Goal: Transaction & Acquisition: Purchase product/service

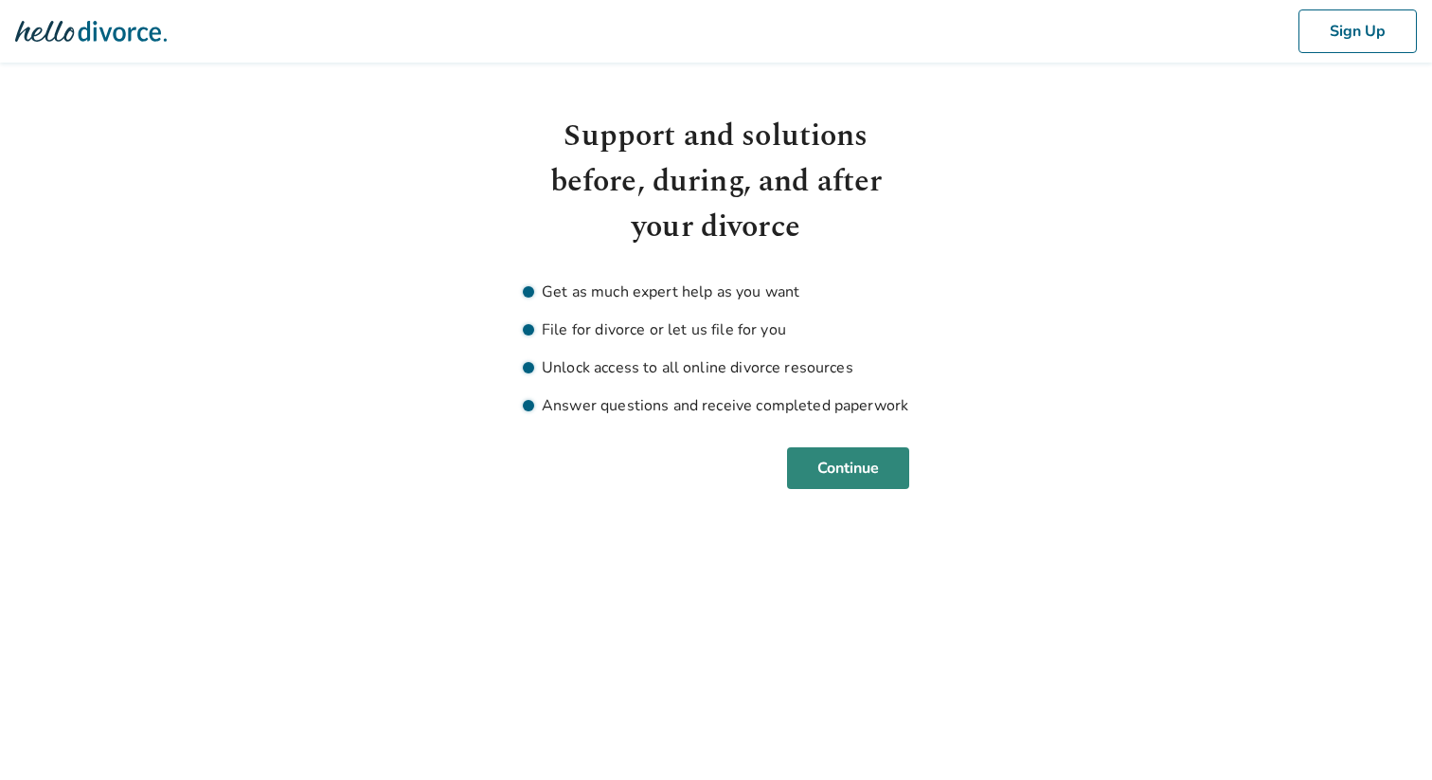
click at [851, 459] on button "Continue" at bounding box center [848, 468] width 122 height 42
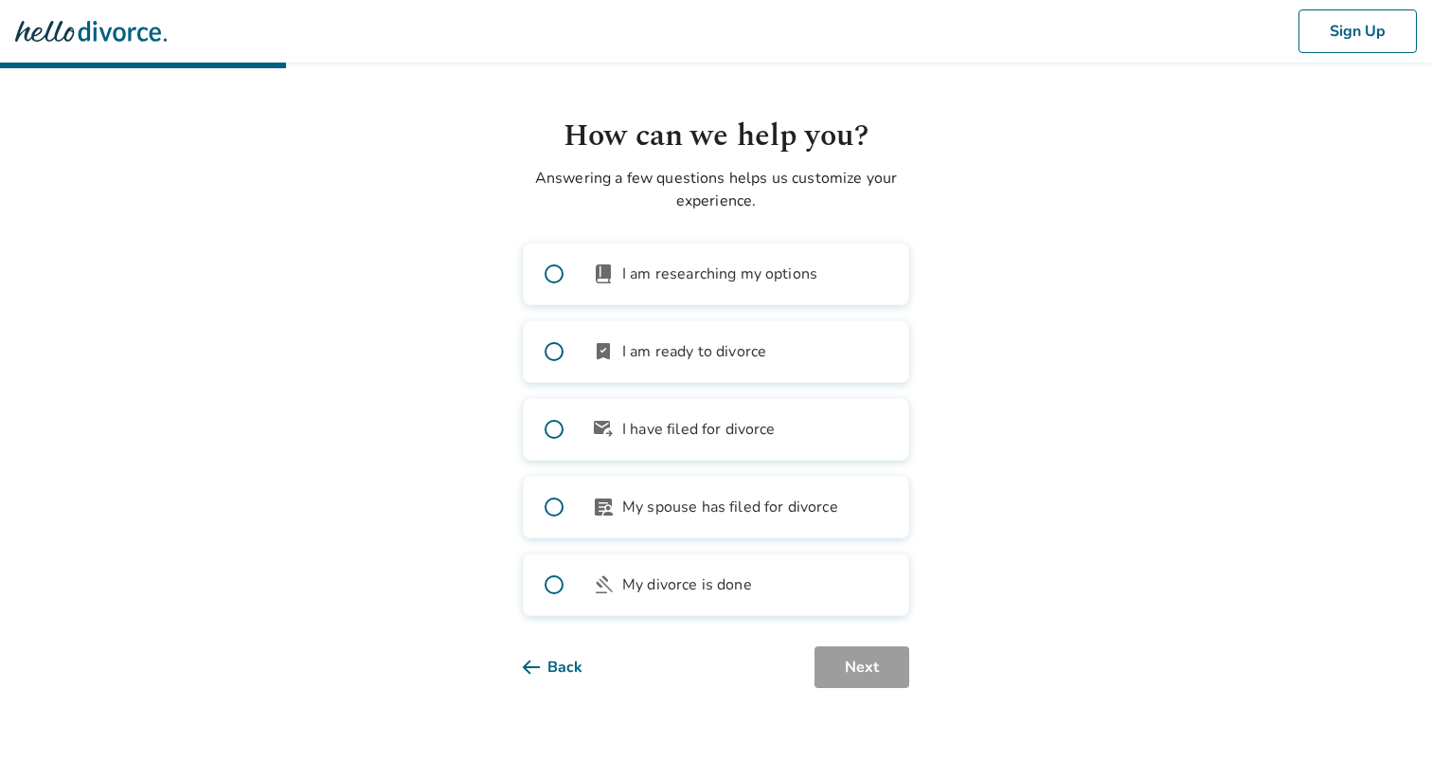
click at [536, 674] on icon at bounding box center [531, 666] width 17 height 15
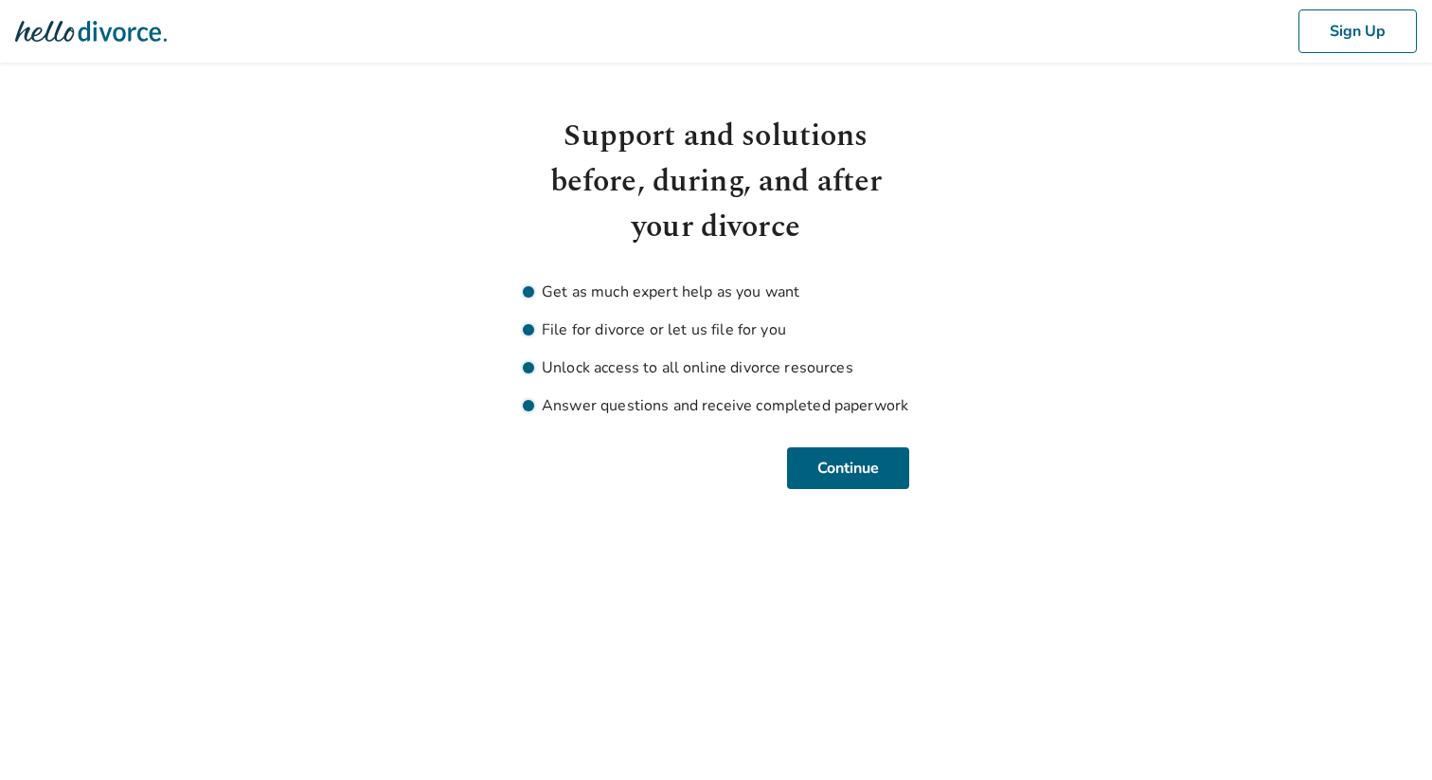
click at [79, 27] on img at bounding box center [91, 31] width 152 height 38
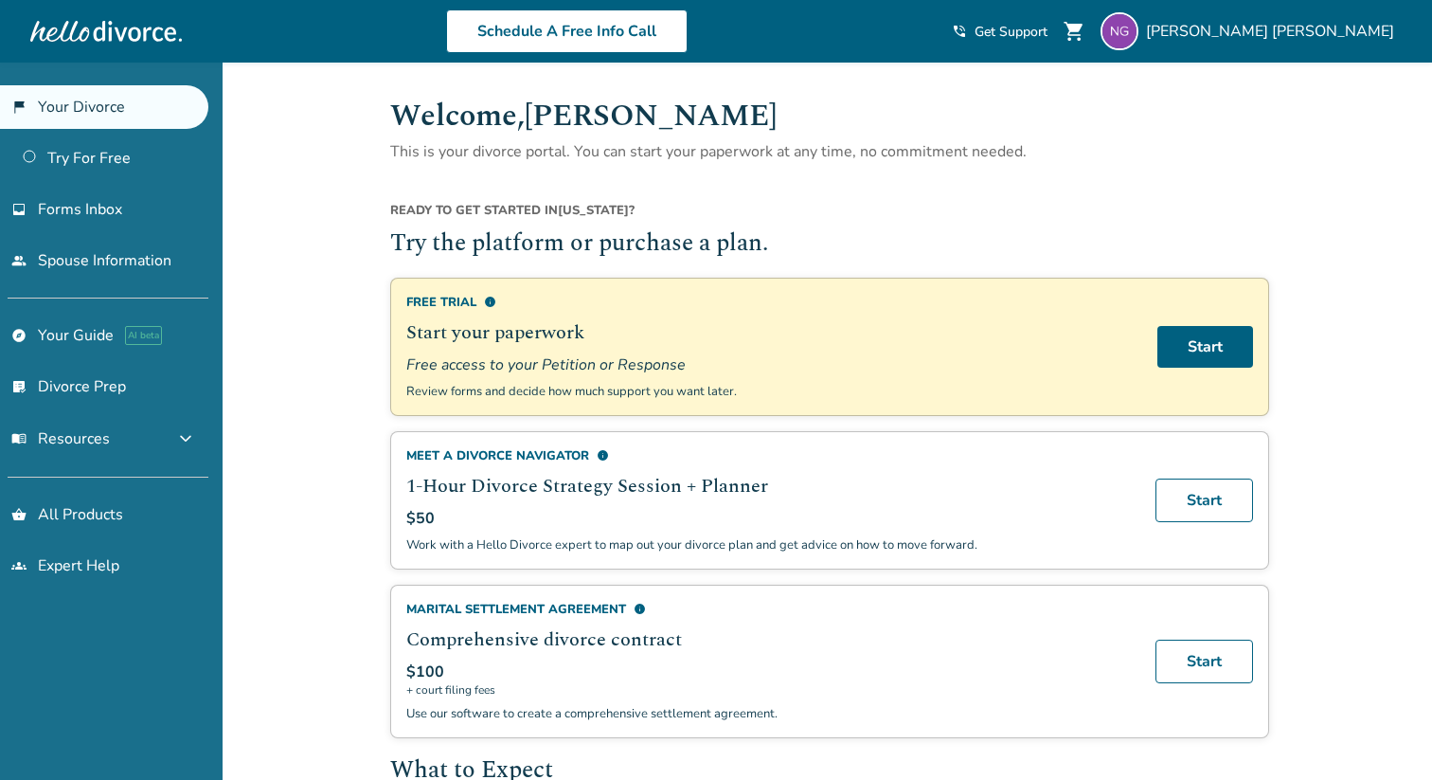
click at [741, 212] on div "Ready to get started in California ?" at bounding box center [829, 214] width 879 height 25
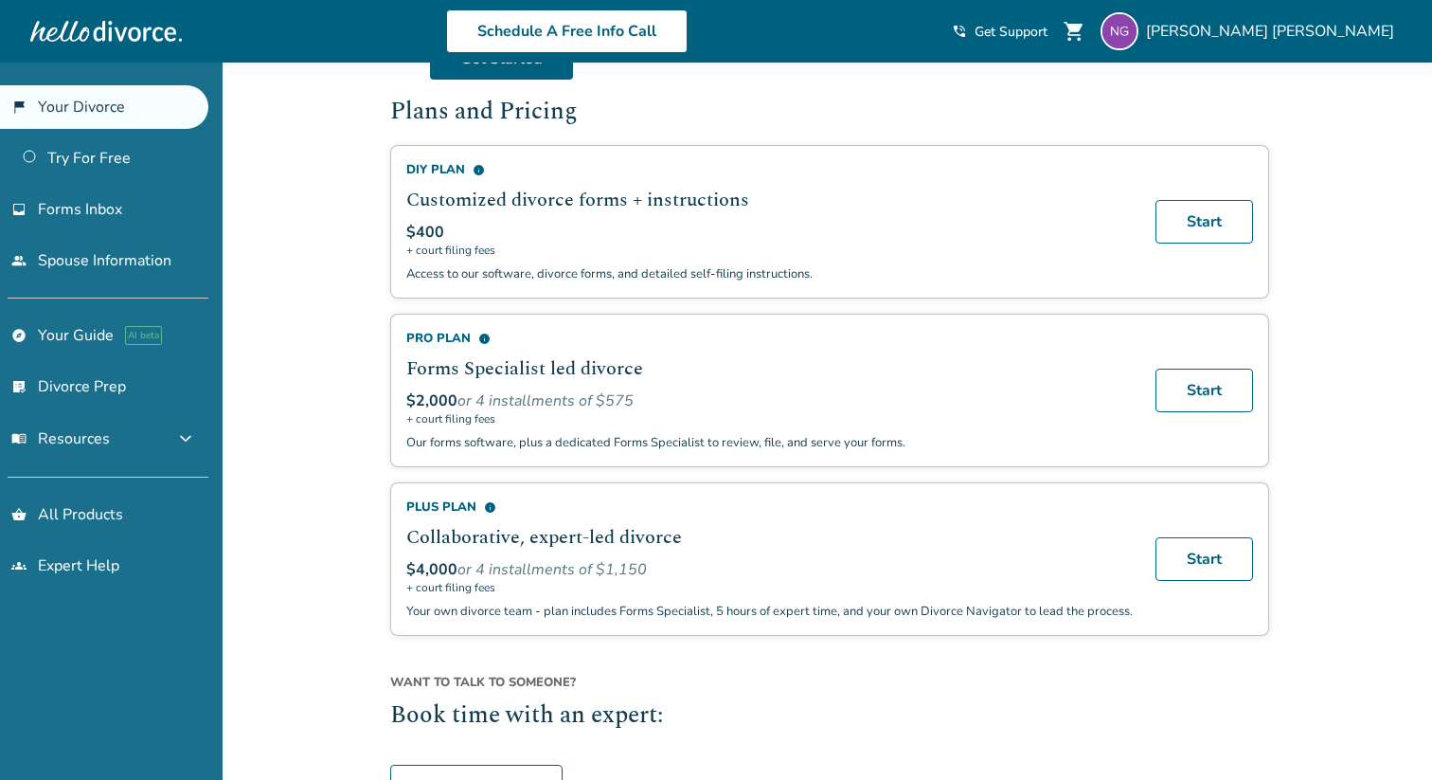
scroll to position [1122, 0]
click at [513, 225] on div "$400" at bounding box center [769, 234] width 727 height 21
click at [495, 174] on div "DIY Plan info Customized divorce forms + instructions $400 + court filing fees …" at bounding box center [769, 223] width 727 height 121
click at [1190, 221] on link "Start" at bounding box center [1205, 224] width 98 height 44
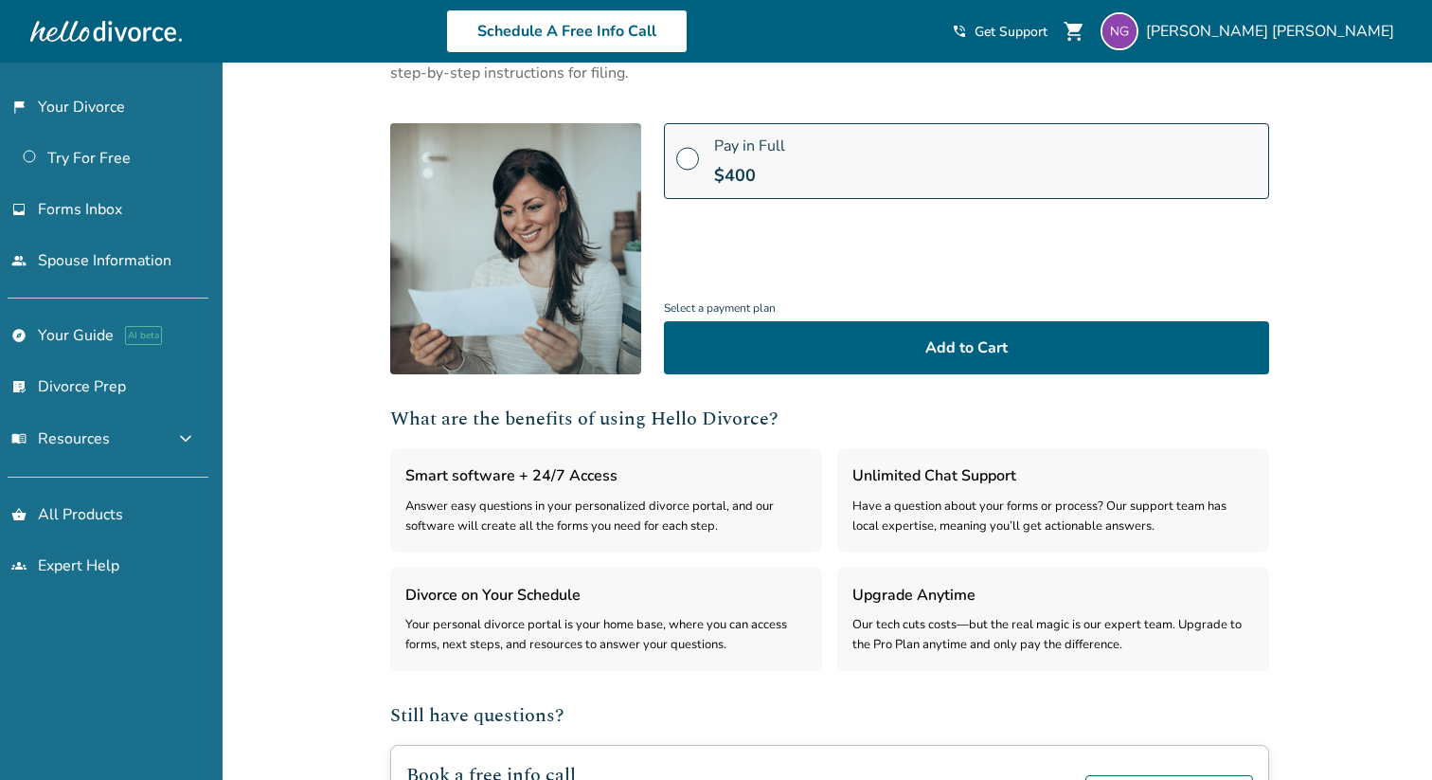
scroll to position [406, 0]
